Goal: Task Accomplishment & Management: Use online tool/utility

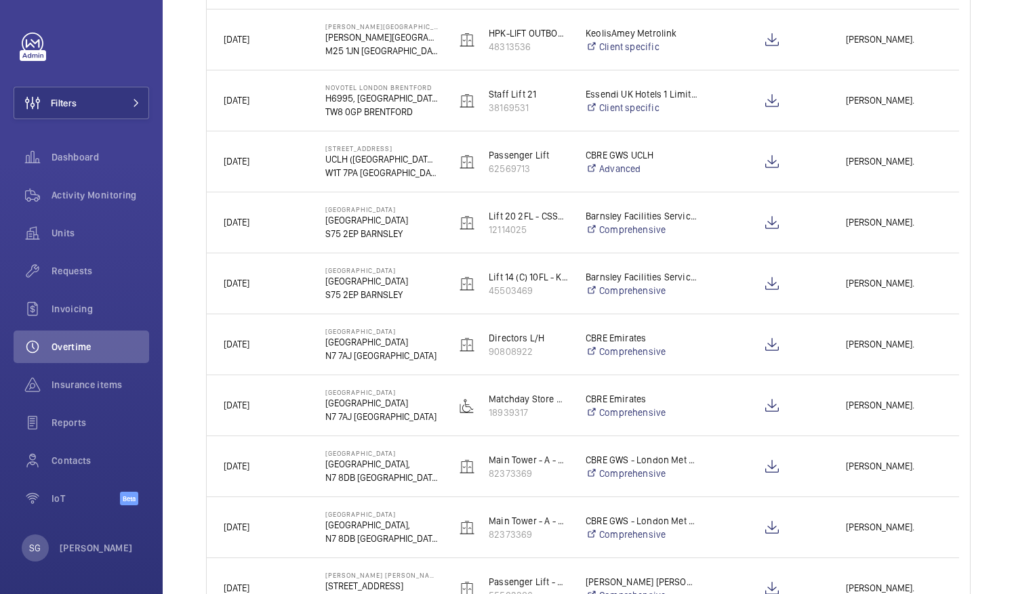
scroll to position [632, 0]
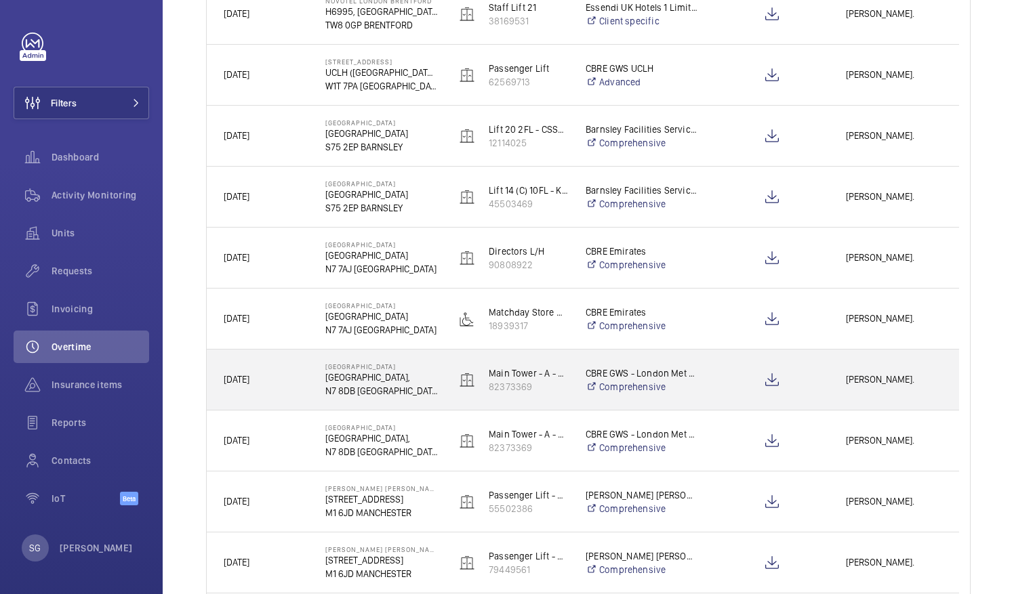
click at [883, 386] on span "[PERSON_NAME]." at bounding box center [894, 380] width 96 height 16
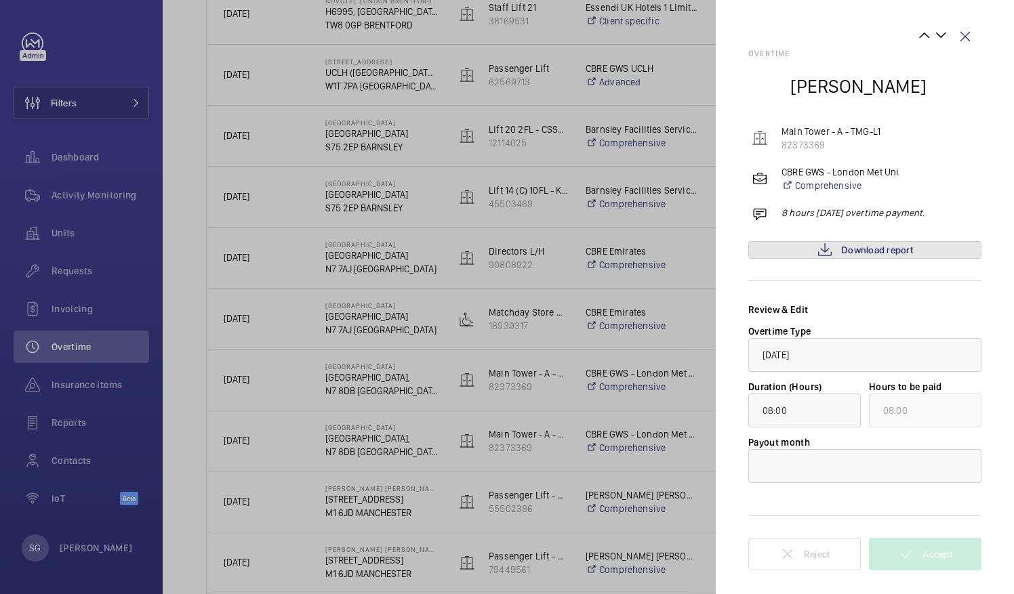
click at [833, 252] on mat-icon at bounding box center [825, 250] width 16 height 16
click at [808, 186] on link "Comprehensive" at bounding box center [841, 186] width 118 height 14
click at [866, 256] on link "Download report" at bounding box center [864, 250] width 233 height 18
click at [965, 37] on wm-front-icon-button at bounding box center [965, 36] width 33 height 33
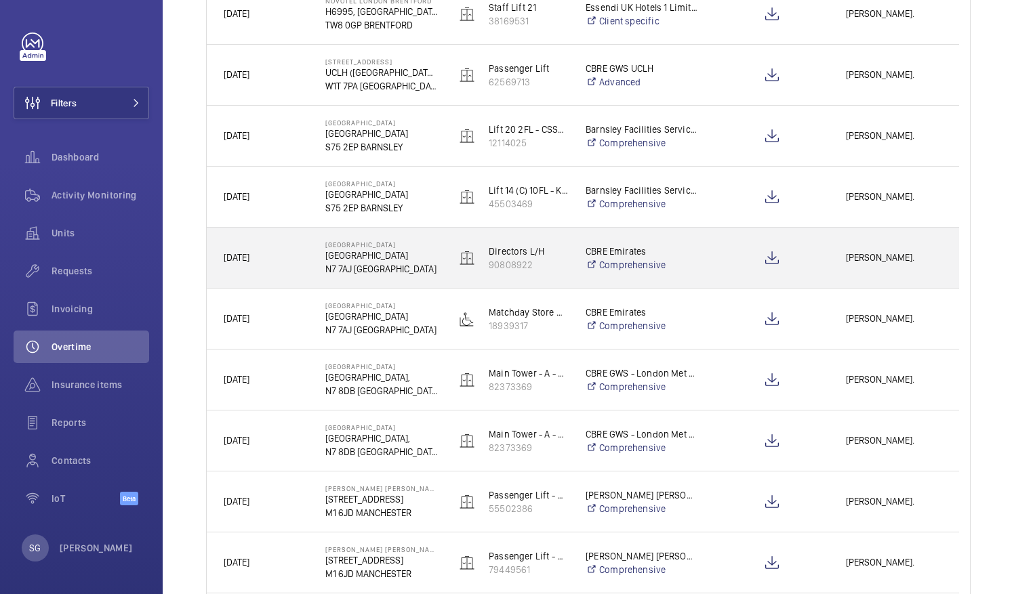
click at [858, 274] on div "[PERSON_NAME]." at bounding box center [894, 258] width 129 height 43
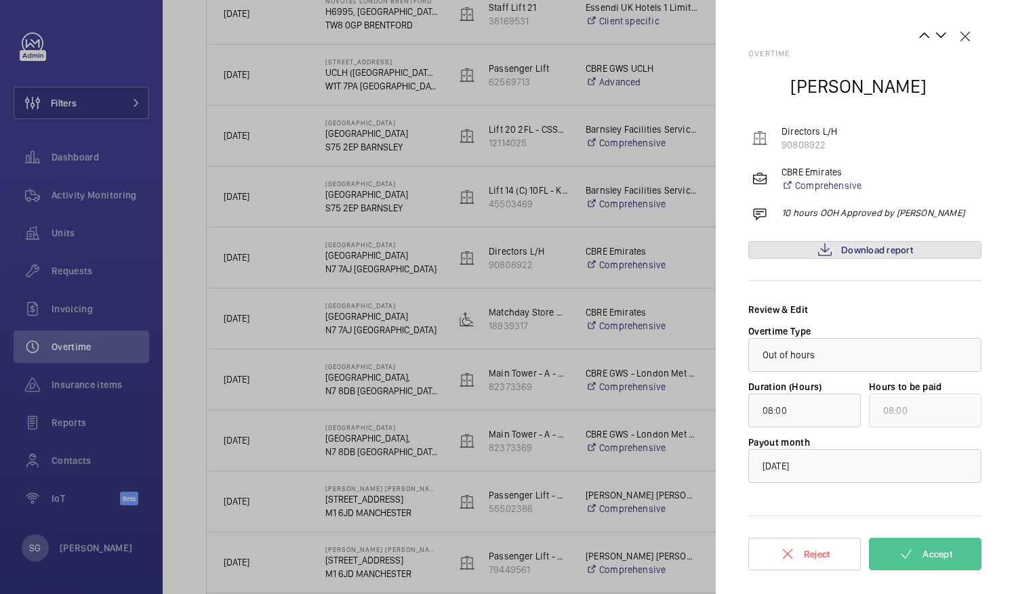
click at [877, 256] on link "Download report" at bounding box center [864, 250] width 233 height 18
click at [961, 42] on wm-front-icon-button at bounding box center [965, 36] width 33 height 33
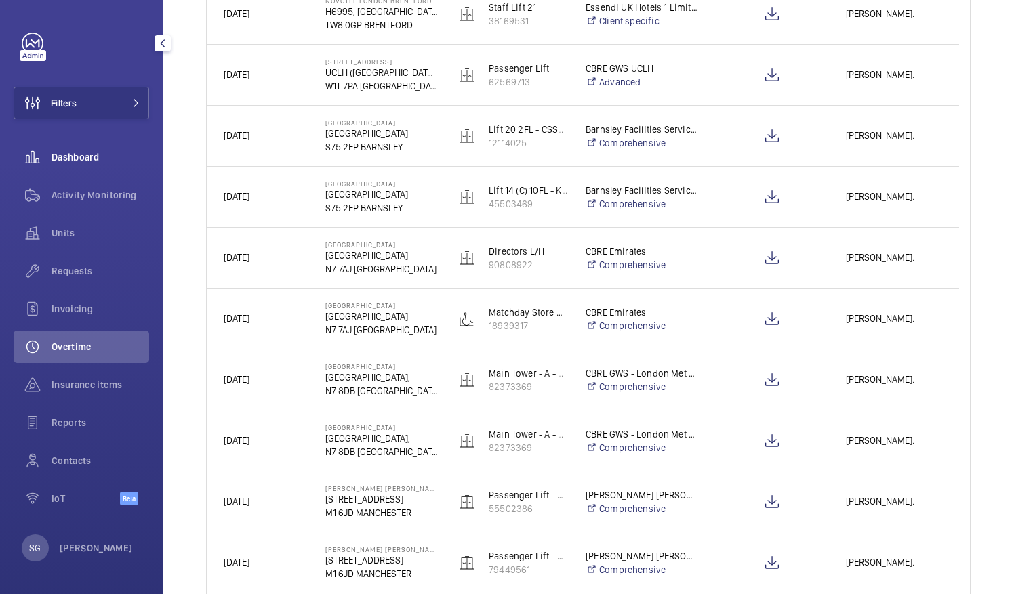
click at [77, 156] on span "Dashboard" at bounding box center [101, 157] width 98 height 14
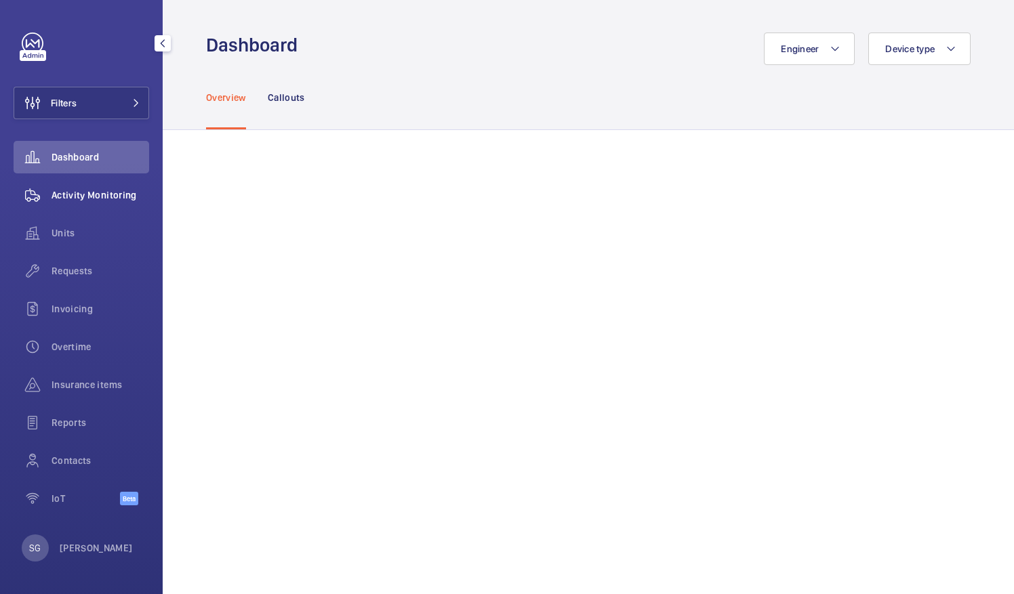
click at [85, 186] on div "Activity Monitoring" at bounding box center [82, 195] width 136 height 33
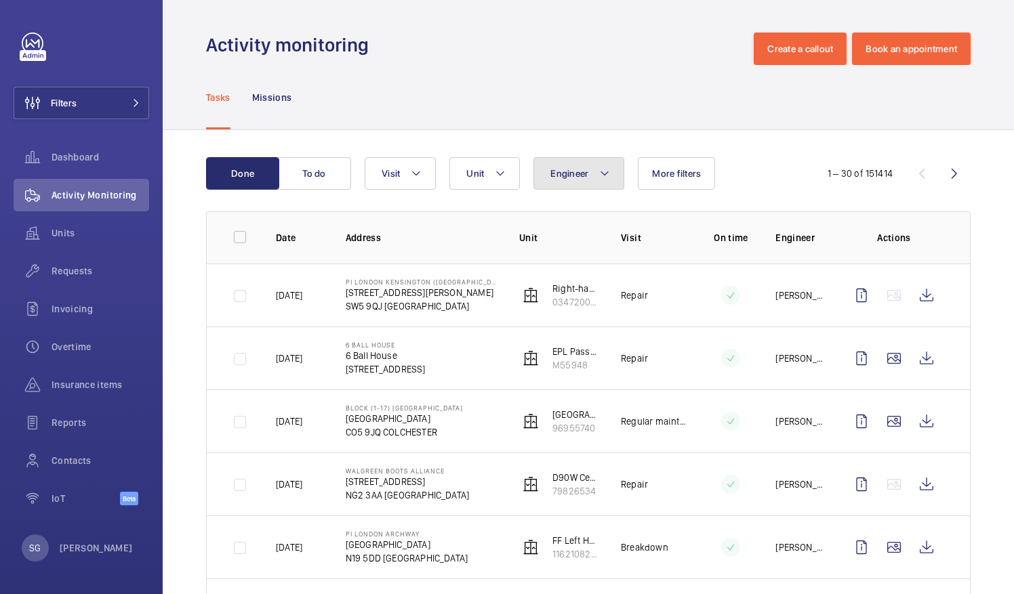
click at [584, 185] on button "Engineer" at bounding box center [578, 173] width 91 height 33
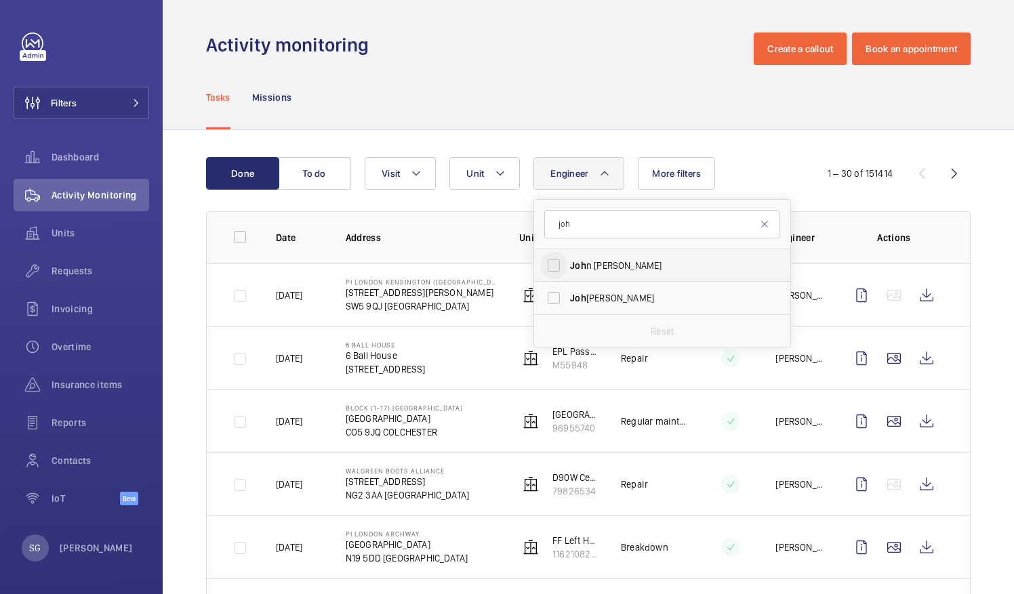
type input "joh"
click at [554, 260] on input "[PERSON_NAME]" at bounding box center [553, 265] width 27 height 27
checkbox input "true"
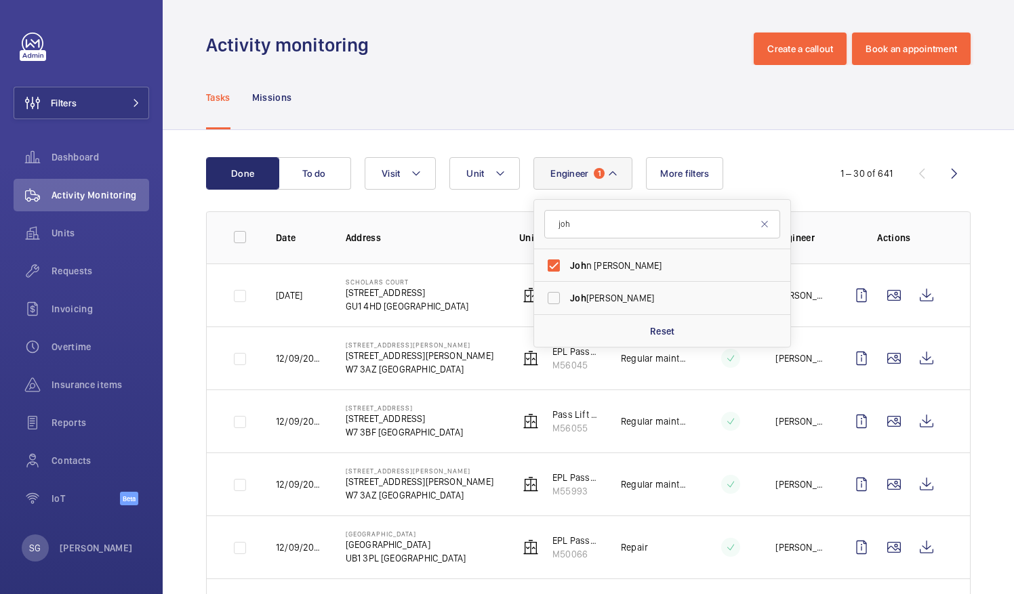
click at [656, 102] on div "Tasks Missions" at bounding box center [588, 97] width 765 height 64
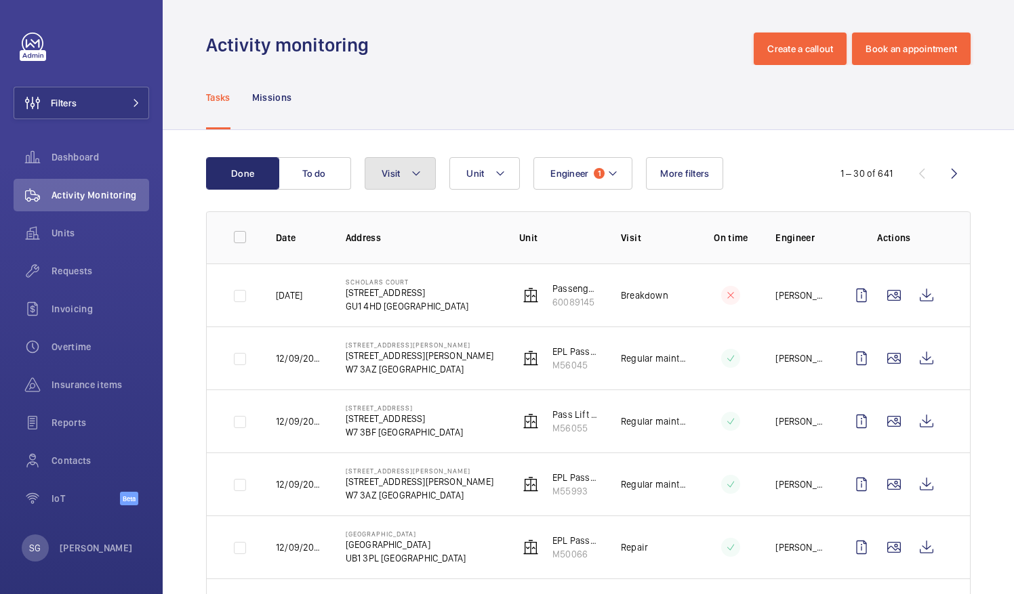
click at [412, 167] on mat-icon at bounding box center [416, 173] width 11 height 16
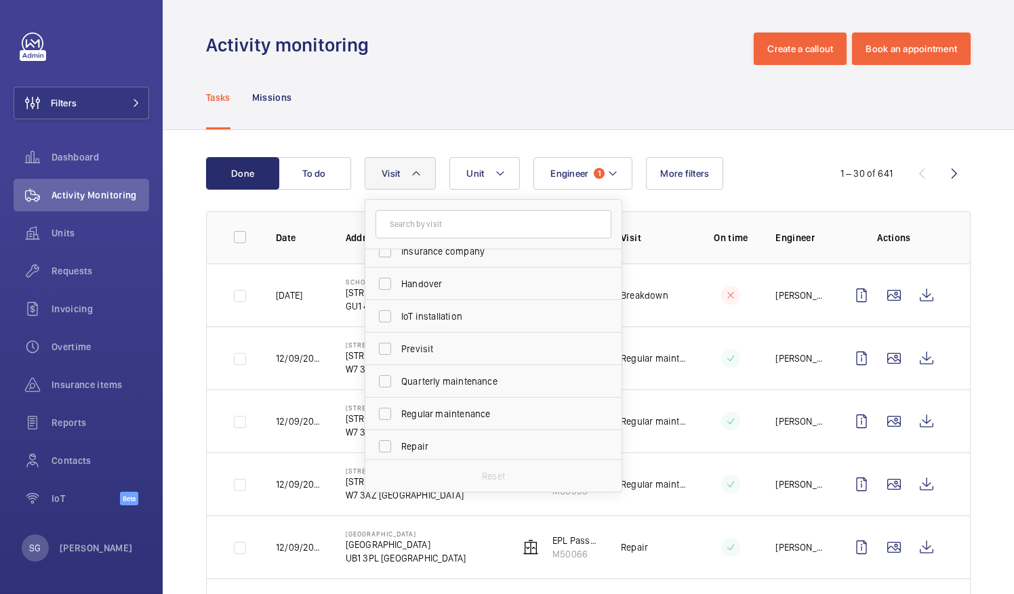
scroll to position [114, 0]
click at [381, 412] on input "Regular maintenance" at bounding box center [384, 412] width 27 height 27
checkbox input "true"
click at [542, 45] on div "Activity monitoring Create a callout Book an appointment" at bounding box center [588, 49] width 765 height 33
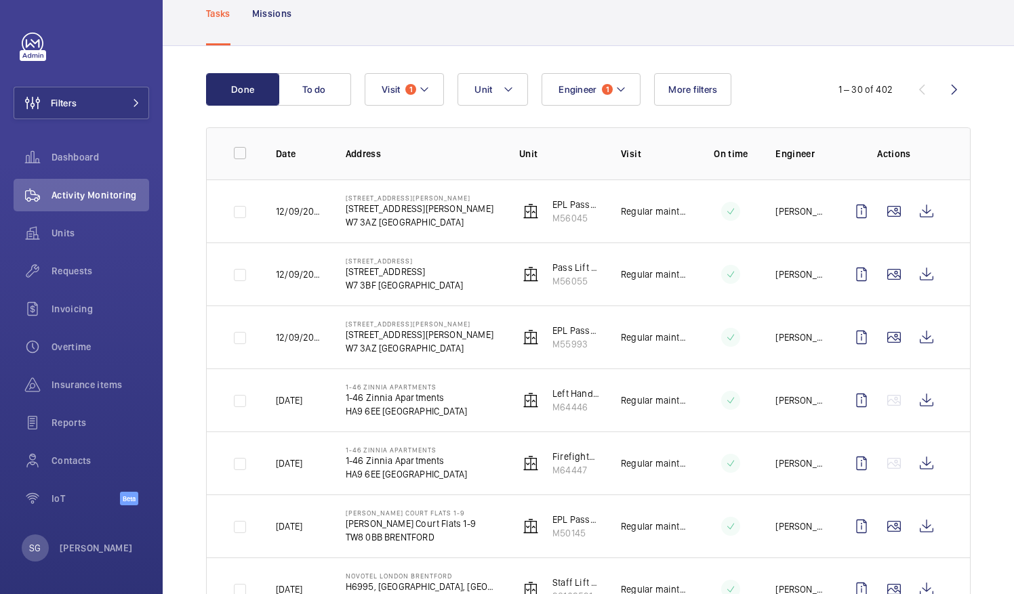
scroll to position [61, 0]
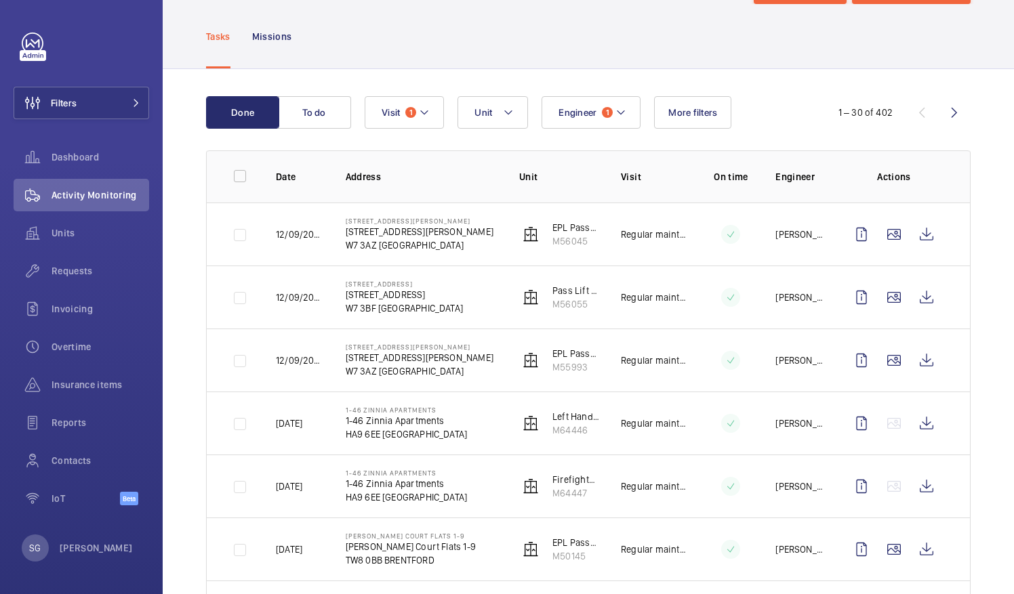
click at [553, 48] on div "Tasks Missions" at bounding box center [588, 36] width 765 height 64
click at [84, 155] on span "Dashboard" at bounding box center [101, 157] width 98 height 14
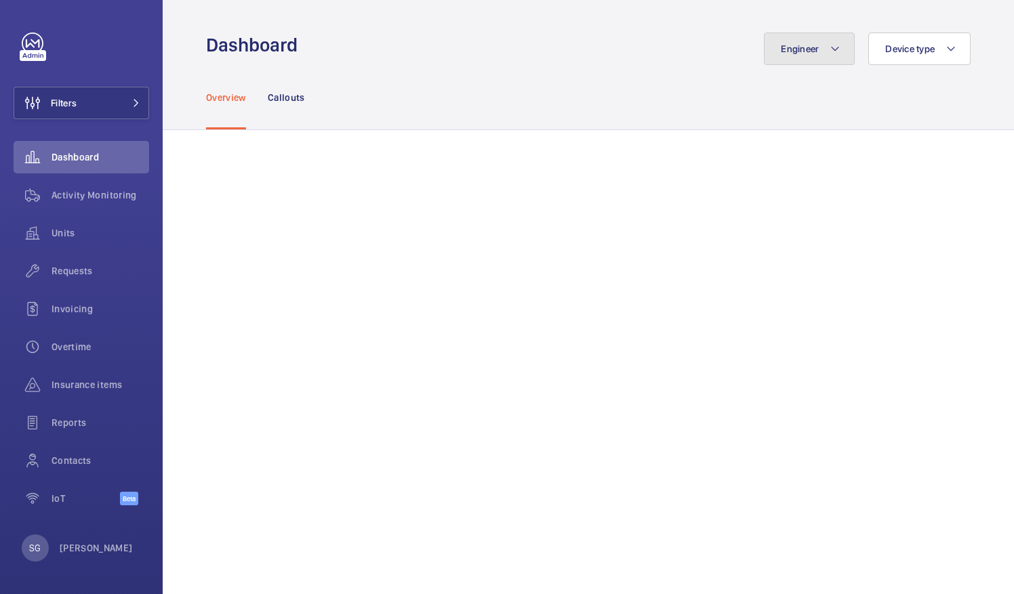
click at [805, 41] on button "Engineer" at bounding box center [809, 49] width 91 height 33
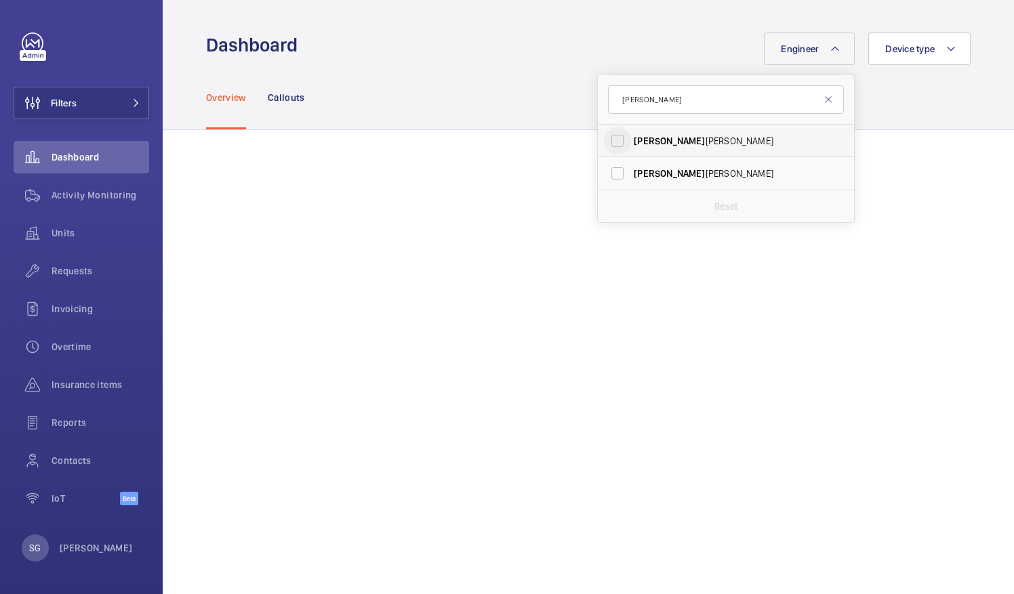
type input "[PERSON_NAME]"
click at [610, 143] on input "[PERSON_NAME]" at bounding box center [617, 140] width 27 height 27
click at [609, 140] on input "[PERSON_NAME]" at bounding box center [617, 140] width 27 height 27
checkbox input "false"
click at [635, 104] on input "[PERSON_NAME]" at bounding box center [726, 99] width 236 height 28
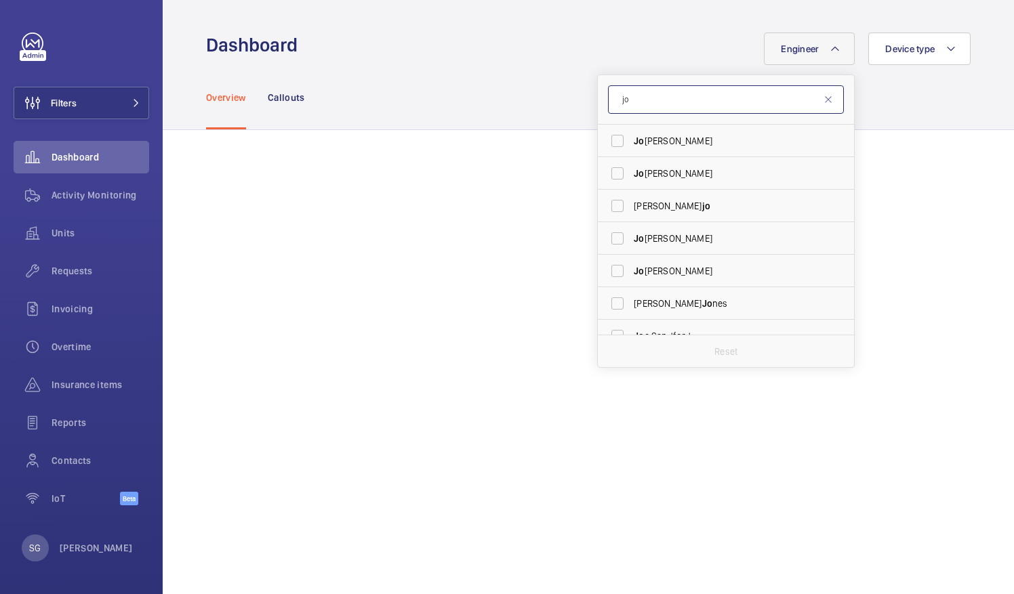
type input "j"
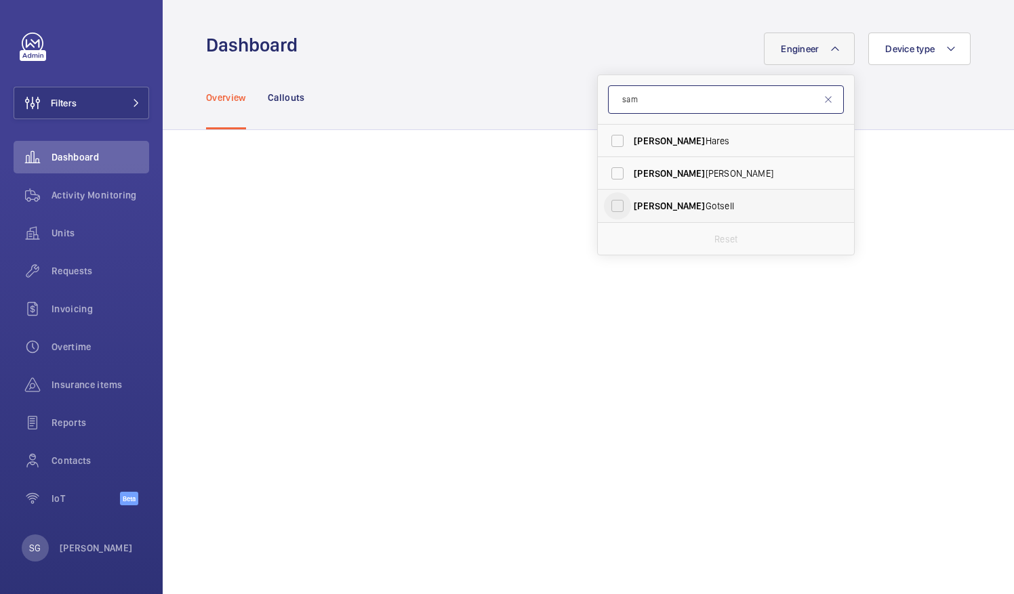
type input "sam"
click at [607, 203] on input "[PERSON_NAME]" at bounding box center [617, 206] width 27 height 27
checkbox input "true"
click at [930, 117] on div "Overview Callouts" at bounding box center [588, 97] width 765 height 64
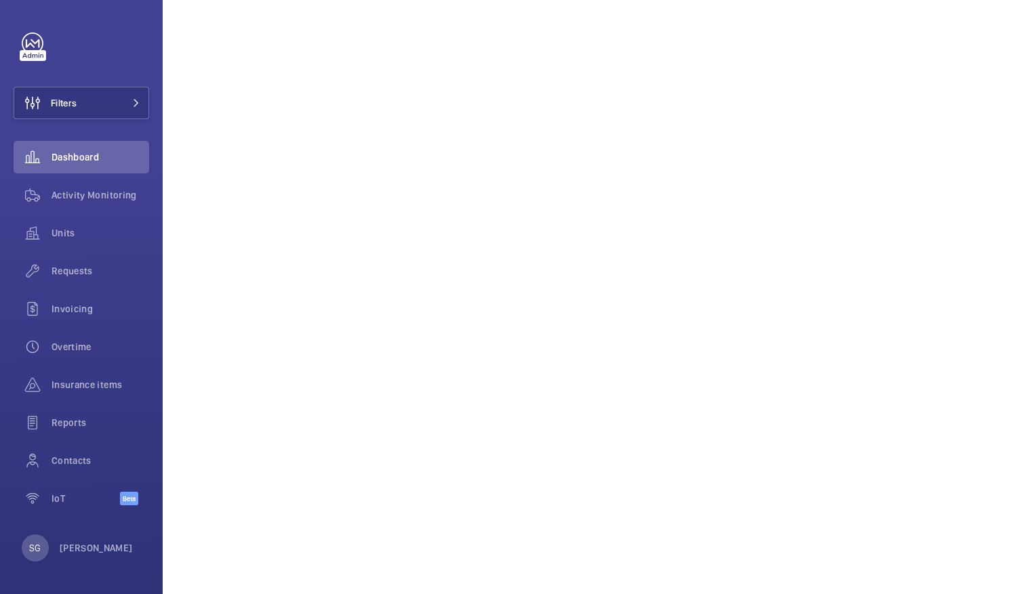
scroll to position [525, 0]
